Goal: Task Accomplishment & Management: Manage account settings

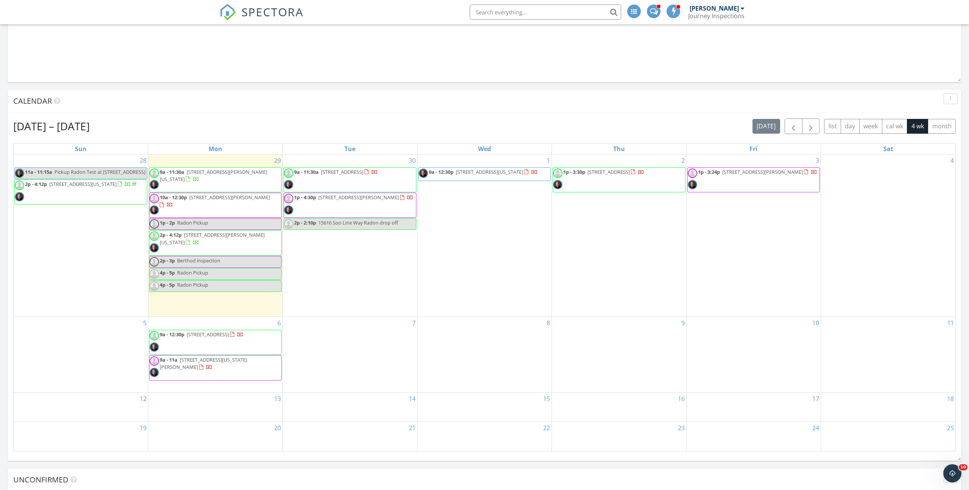
scroll to position [1219, 969]
click at [792, 126] on span "button" at bounding box center [793, 126] width 9 height 9
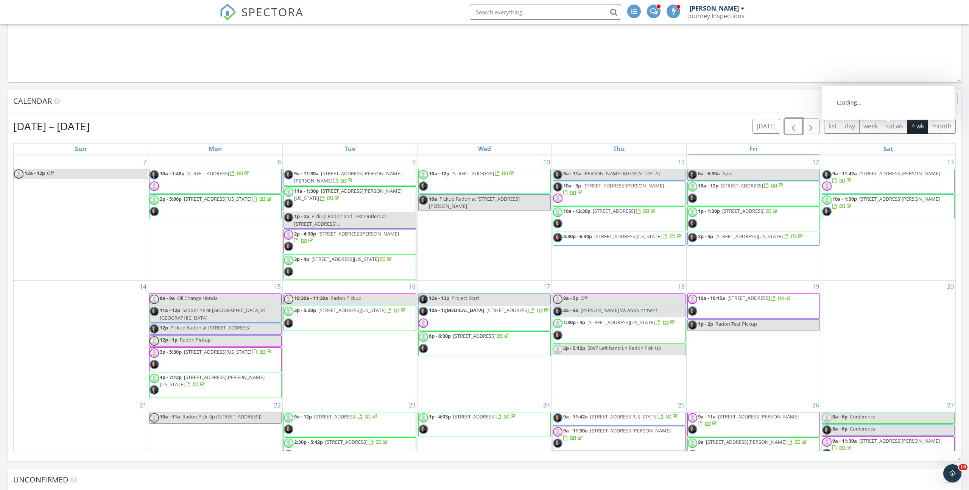
scroll to position [179, 0]
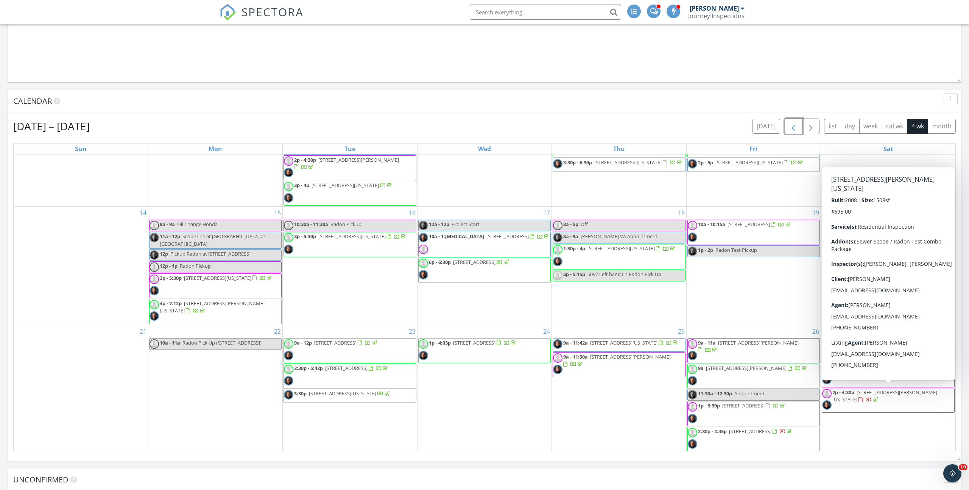
click at [899, 398] on span "2p - 4:30p 695 Hailey Glenn View, Colorado Springs 80916" at bounding box center [888, 400] width 132 height 23
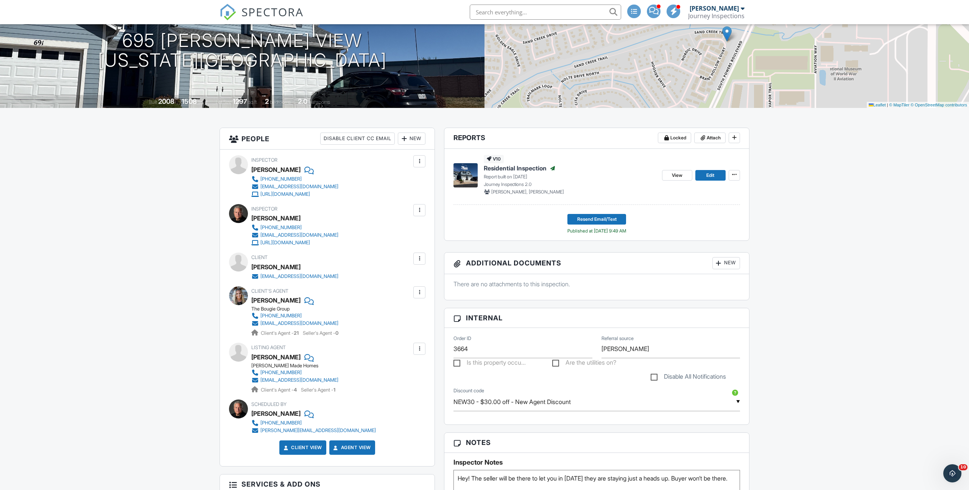
scroll to position [97, 0]
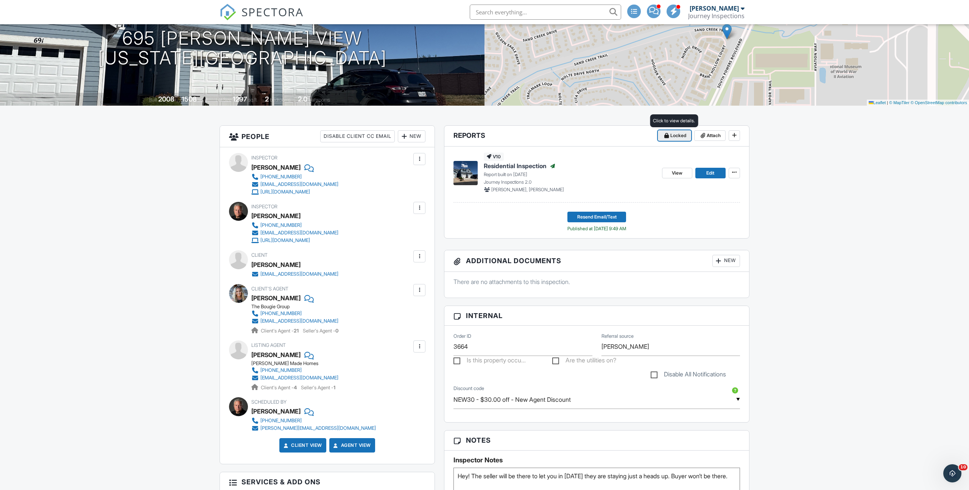
click at [670, 137] on span "Locked" at bounding box center [678, 136] width 16 height 8
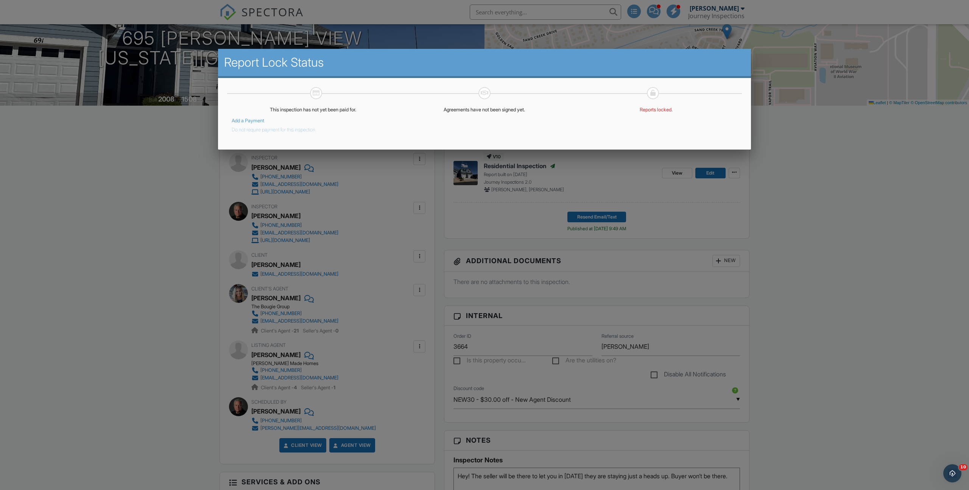
click at [263, 130] on button "Do not require payment for this inspection." at bounding box center [274, 128] width 85 height 9
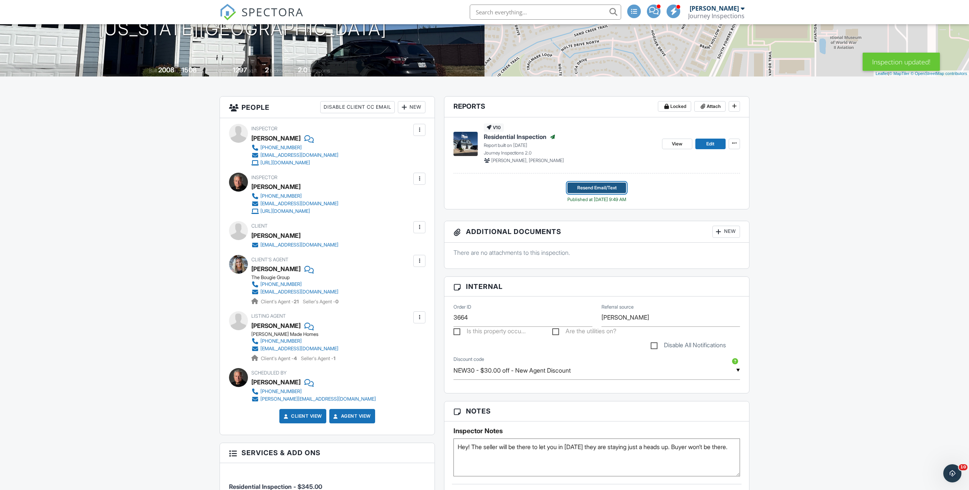
click at [613, 188] on span "Resend Email/Text" at bounding box center [596, 188] width 39 height 8
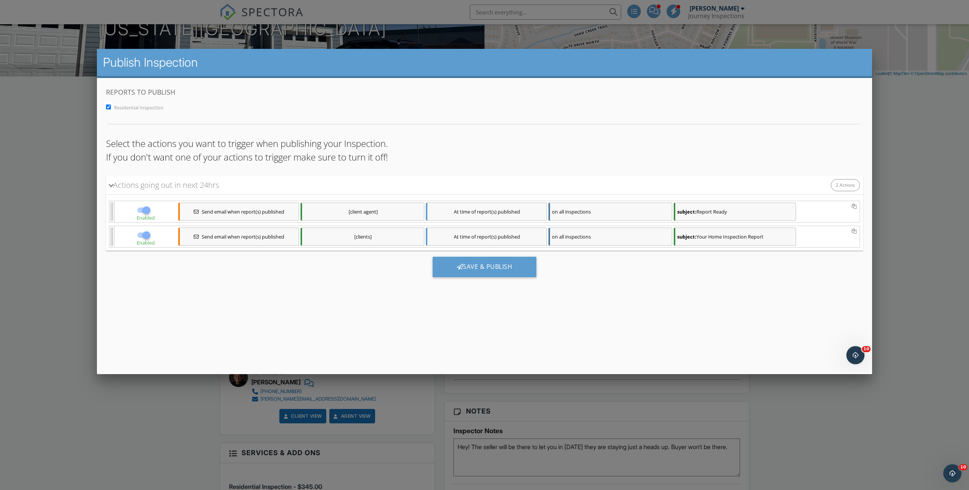
click at [144, 235] on div at bounding box center [146, 235] width 13 height 13
checkbox input "false"
click at [481, 271] on div "Save & Publish" at bounding box center [485, 267] width 104 height 20
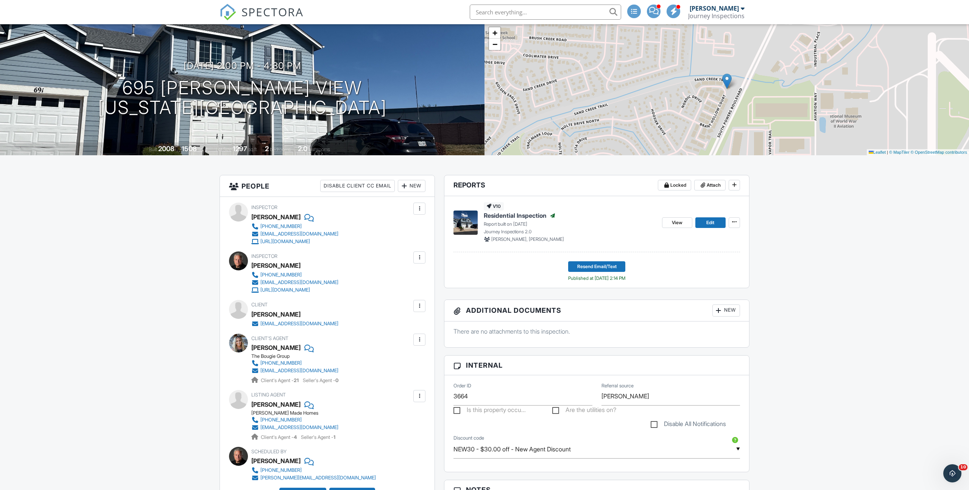
scroll to position [50, 0]
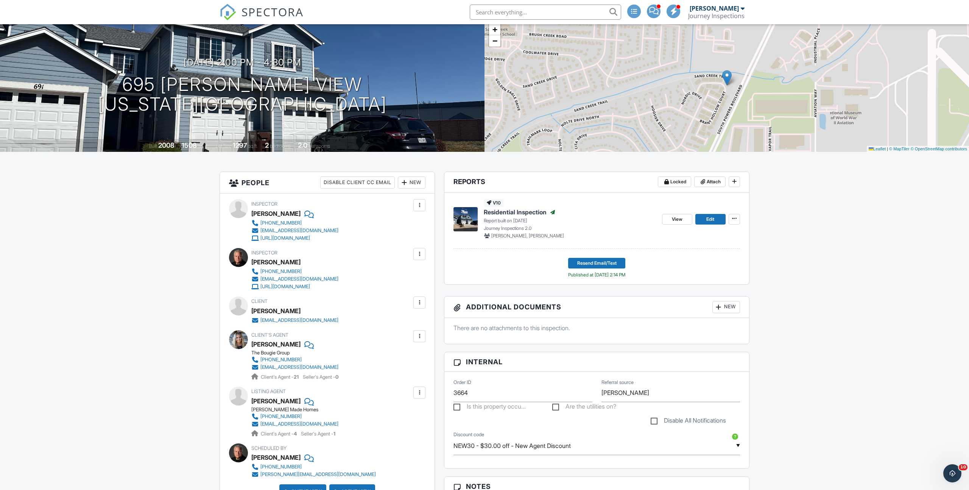
click at [417, 181] on div "New" at bounding box center [412, 182] width 28 height 12
click at [429, 243] on li "Client's Agent" at bounding box center [439, 243] width 75 height 19
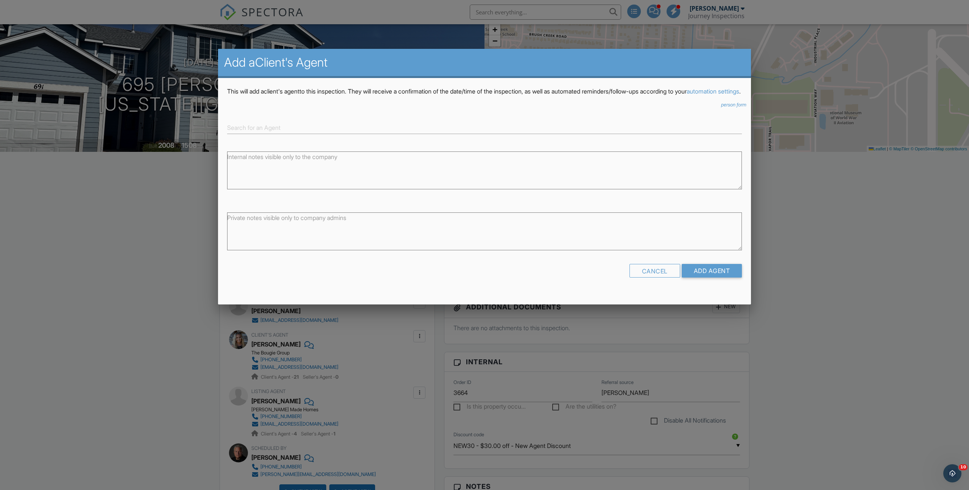
click at [328, 129] on div at bounding box center [485, 124] width 524 height 19
click at [326, 134] on input at bounding box center [484, 128] width 515 height 12
click at [325, 144] on div "[PERSON_NAME]" at bounding box center [484, 140] width 511 height 8
type input "[PERSON_NAME]"
click at [703, 277] on input "Add Agent" at bounding box center [712, 271] width 61 height 14
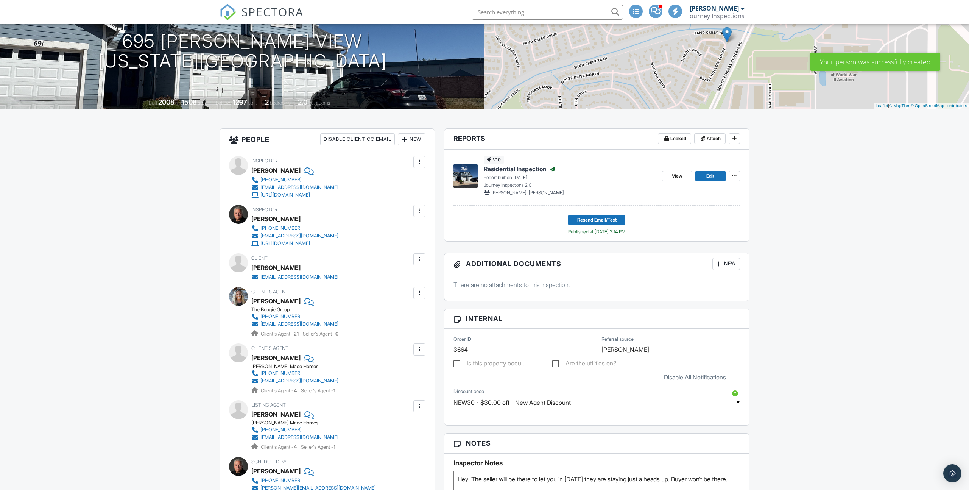
click at [422, 288] on div at bounding box center [419, 293] width 12 height 12
click at [413, 337] on li "Remove" at bounding box center [401, 335] width 39 height 19
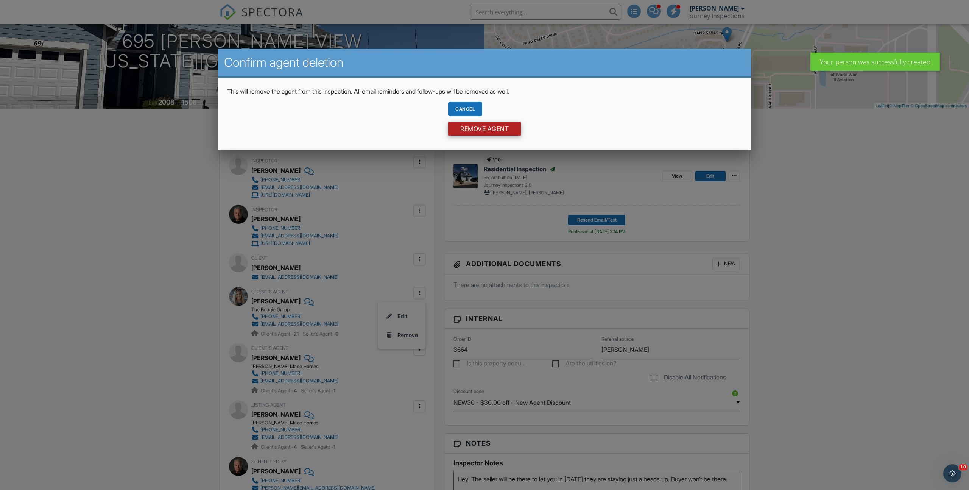
click at [506, 127] on input "Remove Agent" at bounding box center [484, 129] width 73 height 14
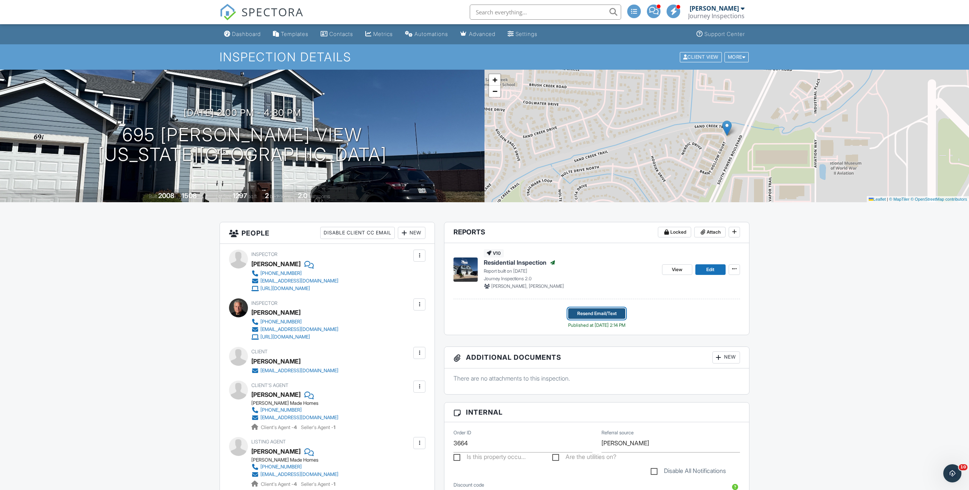
click at [596, 314] on span "Resend Email/Text" at bounding box center [596, 314] width 39 height 8
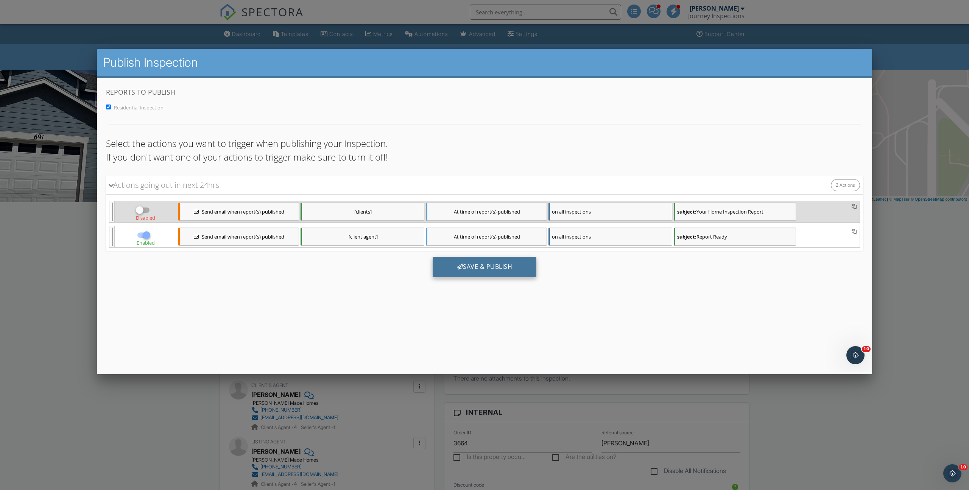
click at [479, 264] on div "Save & Publish" at bounding box center [485, 267] width 104 height 20
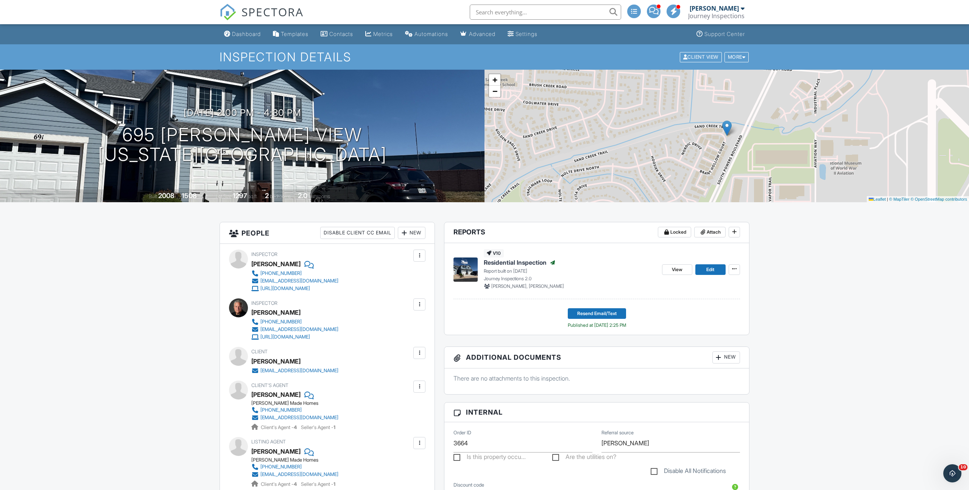
scroll to position [1, 0]
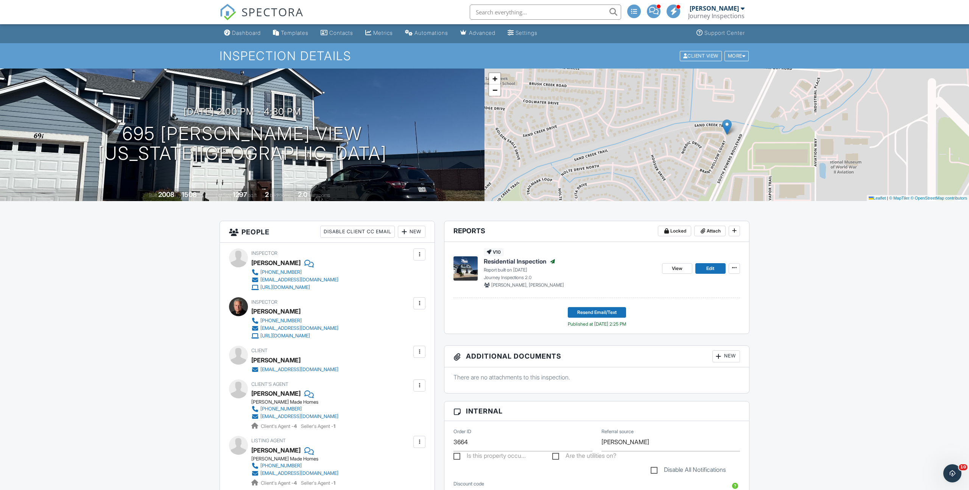
click at [420, 441] on div at bounding box center [420, 442] width 8 height 8
click at [401, 478] on li "Remove" at bounding box center [401, 483] width 39 height 19
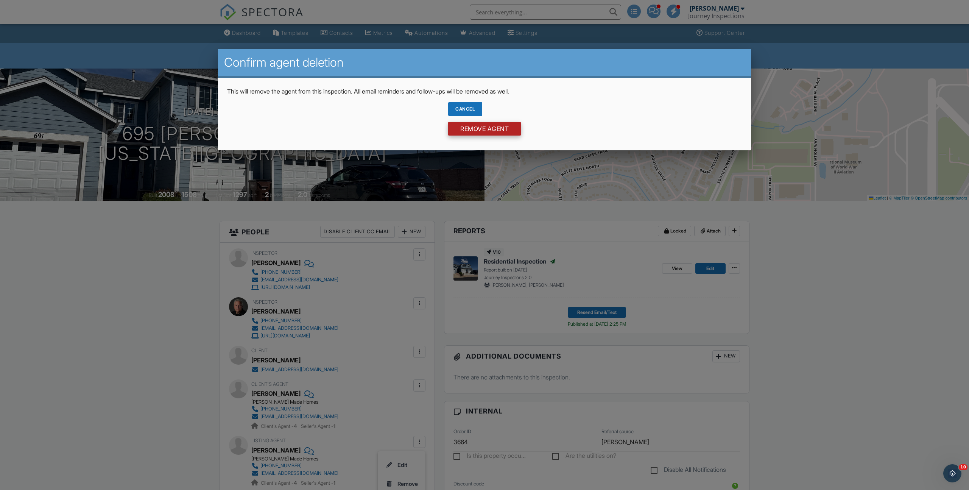
click at [508, 126] on input "Remove Agent" at bounding box center [484, 129] width 73 height 14
